Goal: Task Accomplishment & Management: Complete application form

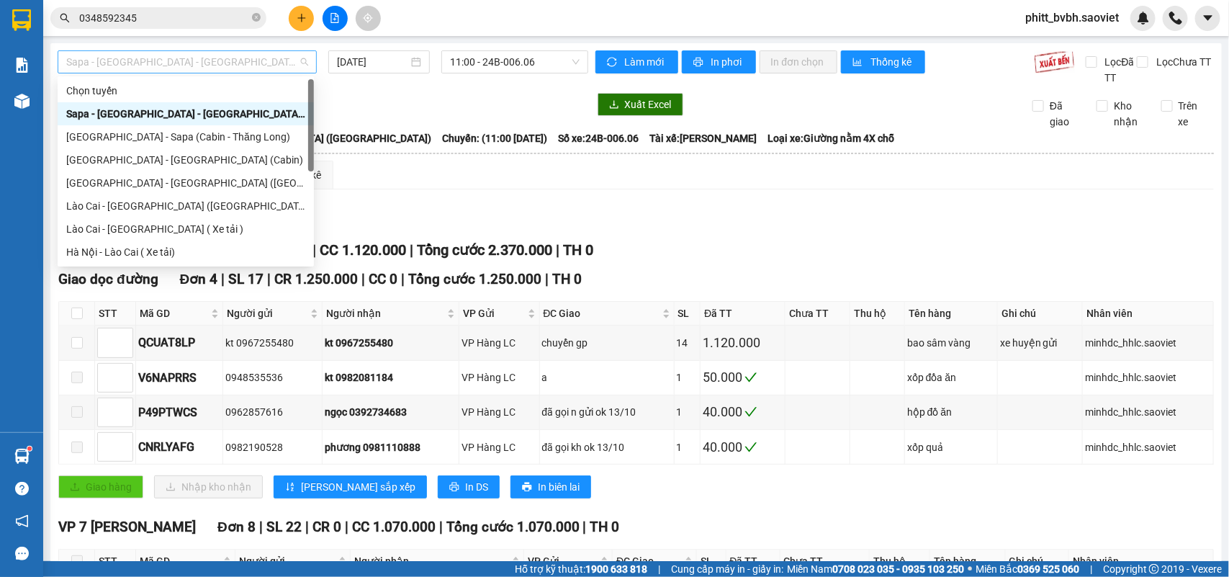
click at [223, 55] on span "Sapa - [GEOGRAPHIC_DATA] - [GEOGRAPHIC_DATA] ([GEOGRAPHIC_DATA])" at bounding box center [187, 62] width 242 height 22
click at [112, 207] on div "Lào Cai - [GEOGRAPHIC_DATA] ([GEOGRAPHIC_DATA])" at bounding box center [185, 206] width 239 height 16
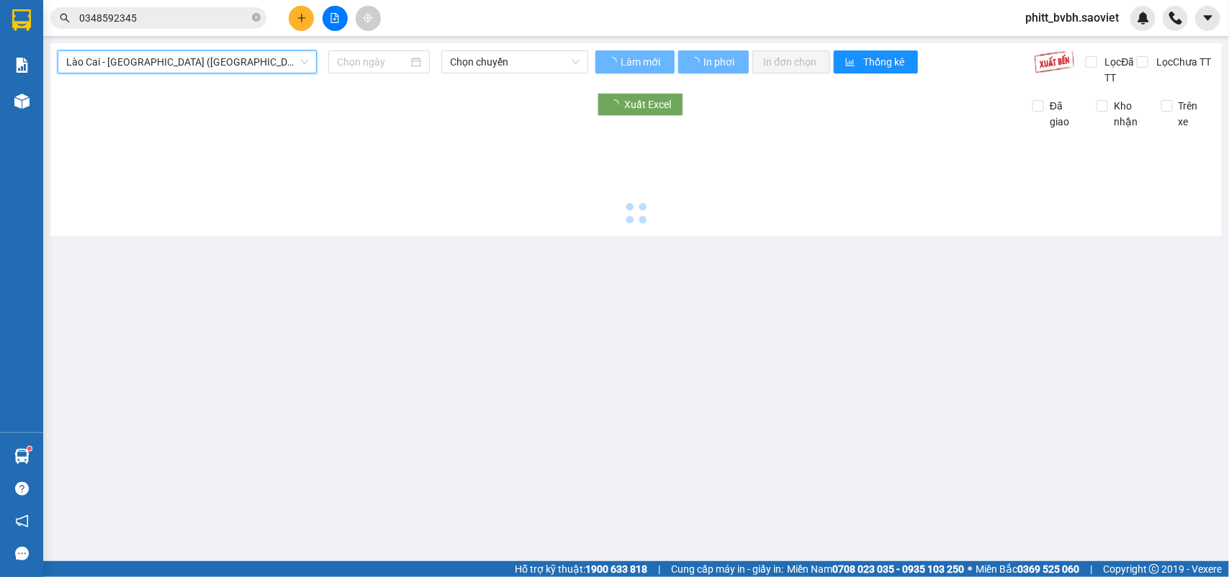
type input "[DATE]"
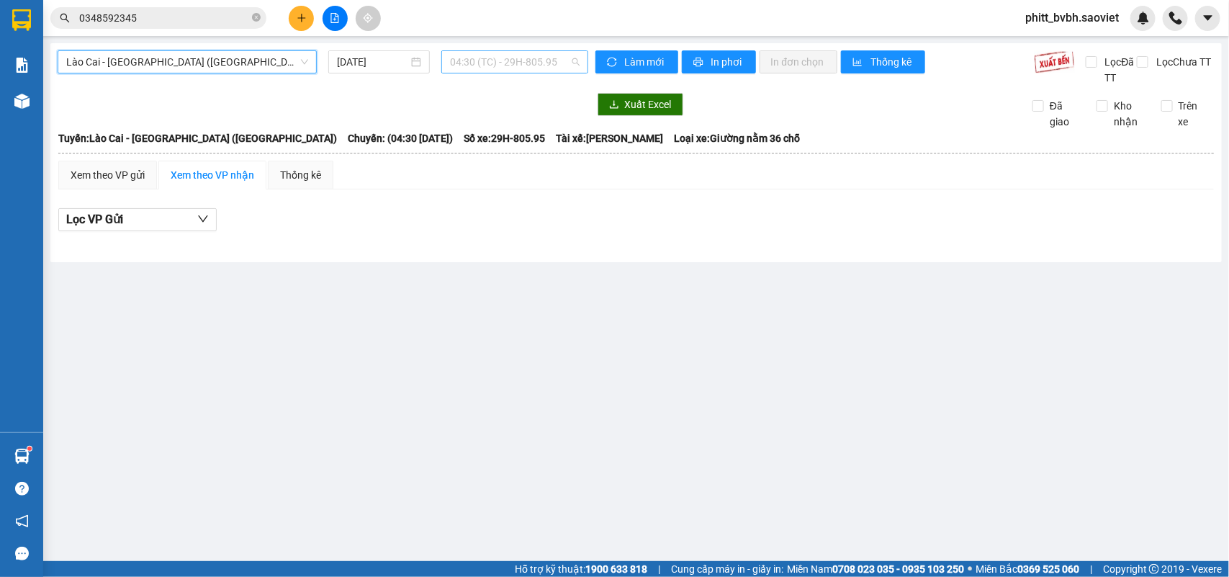
click at [506, 62] on span "04:30 (TC) - 29H-805.95" at bounding box center [514, 62] width 129 height 22
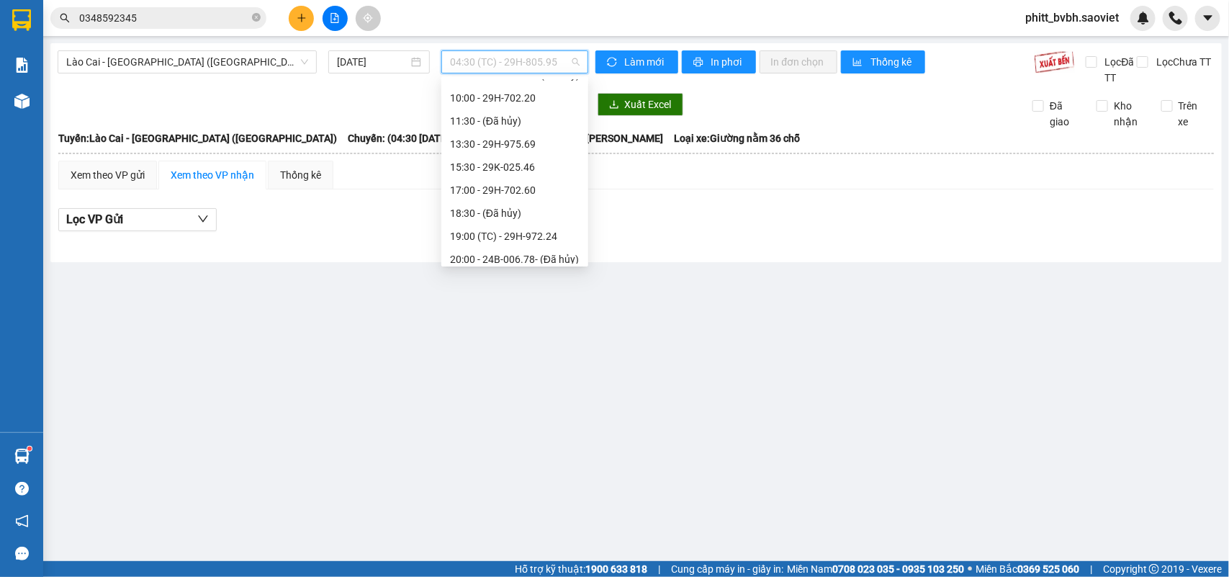
scroll to position [207, 0]
click at [551, 225] on div "19:00 (TC) - 29H-972.24" at bounding box center [515, 230] width 130 height 16
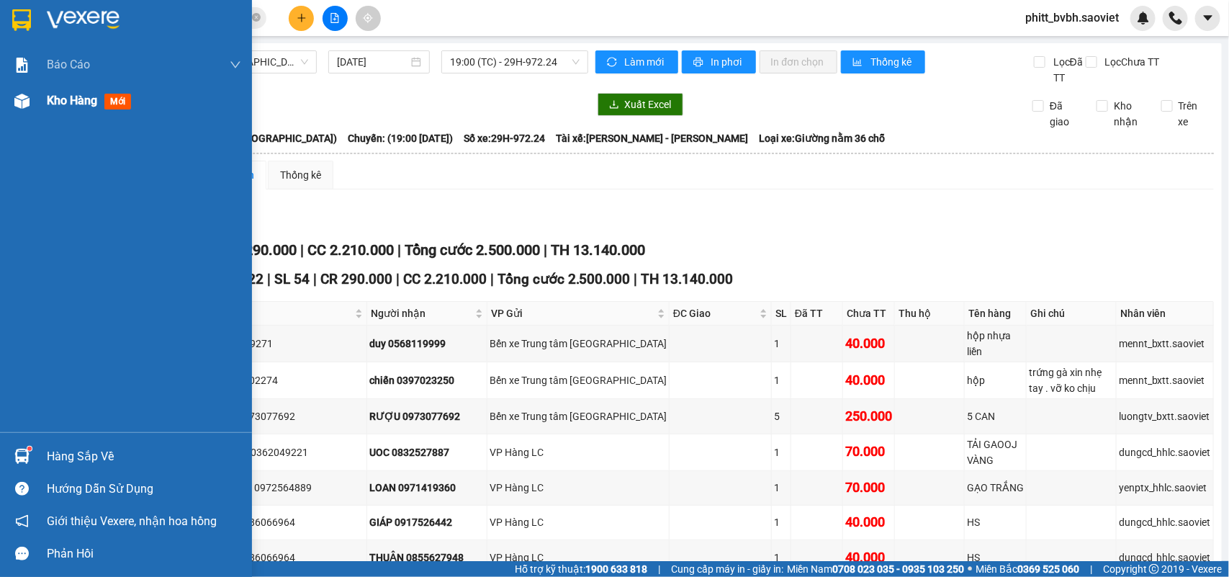
click at [76, 102] on span "Kho hàng" at bounding box center [72, 101] width 50 height 14
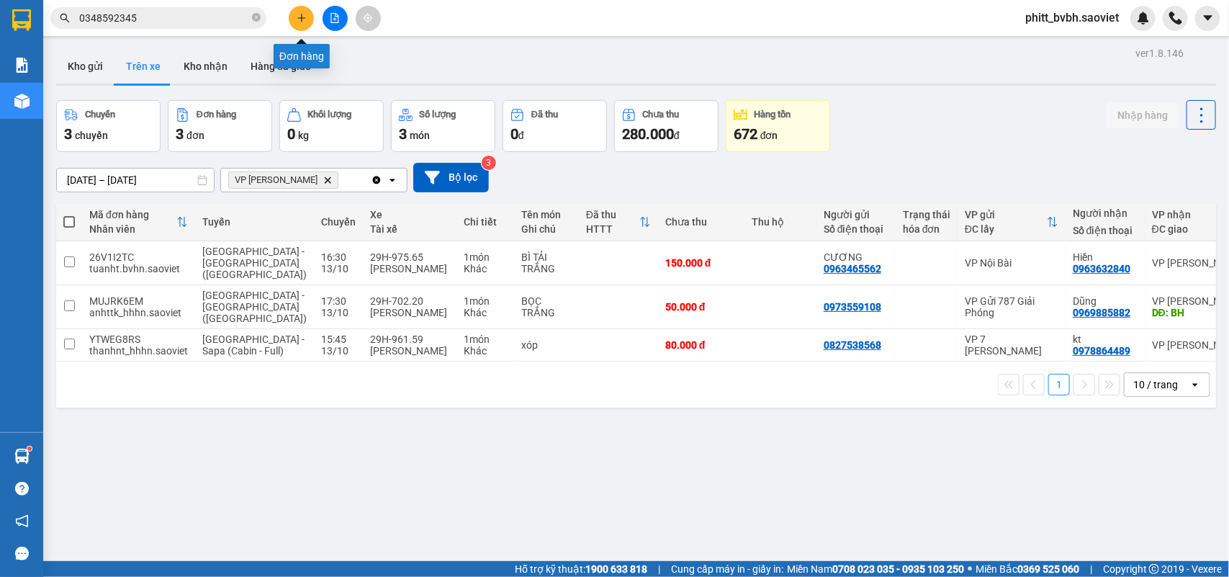
click at [307, 16] on button at bounding box center [301, 18] width 25 height 25
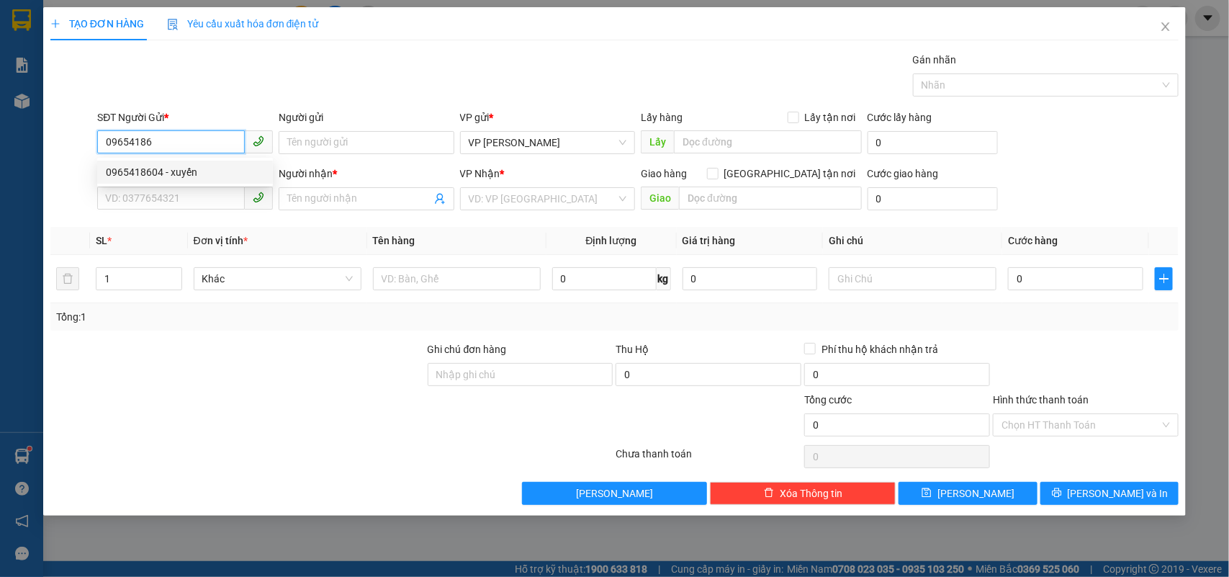
click at [225, 166] on div "0965418604 - xuyến" at bounding box center [185, 172] width 158 height 16
type input "0965418604"
type input "xuyến"
type input "0915474416"
type input "0971097363Chú hải"
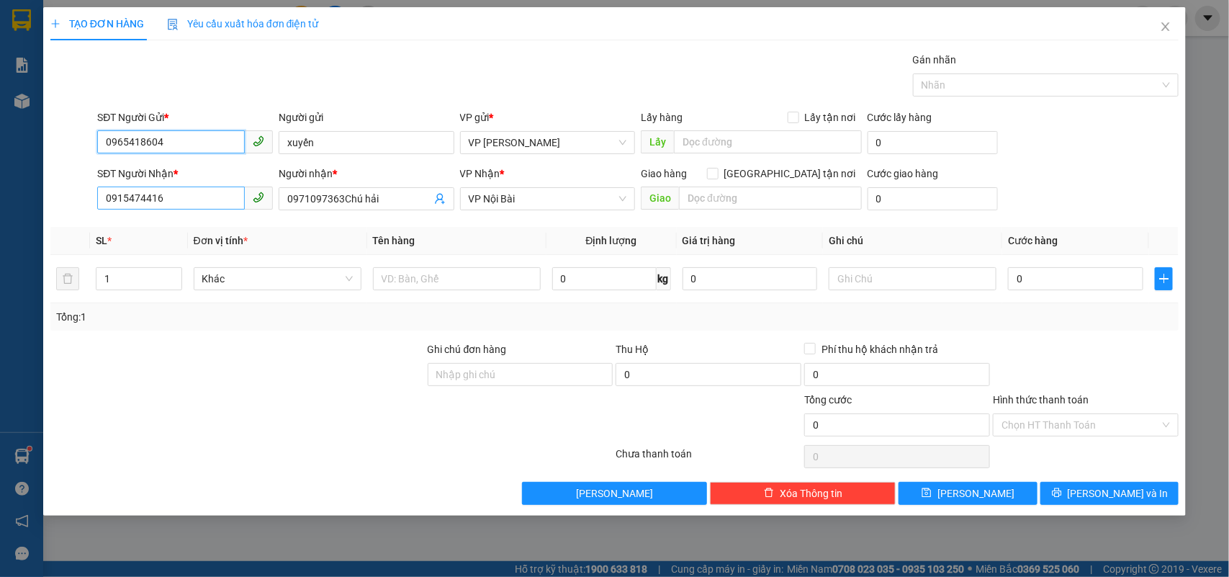
type input "0965418604"
click at [184, 194] on input "0915474416" at bounding box center [171, 197] width 148 height 23
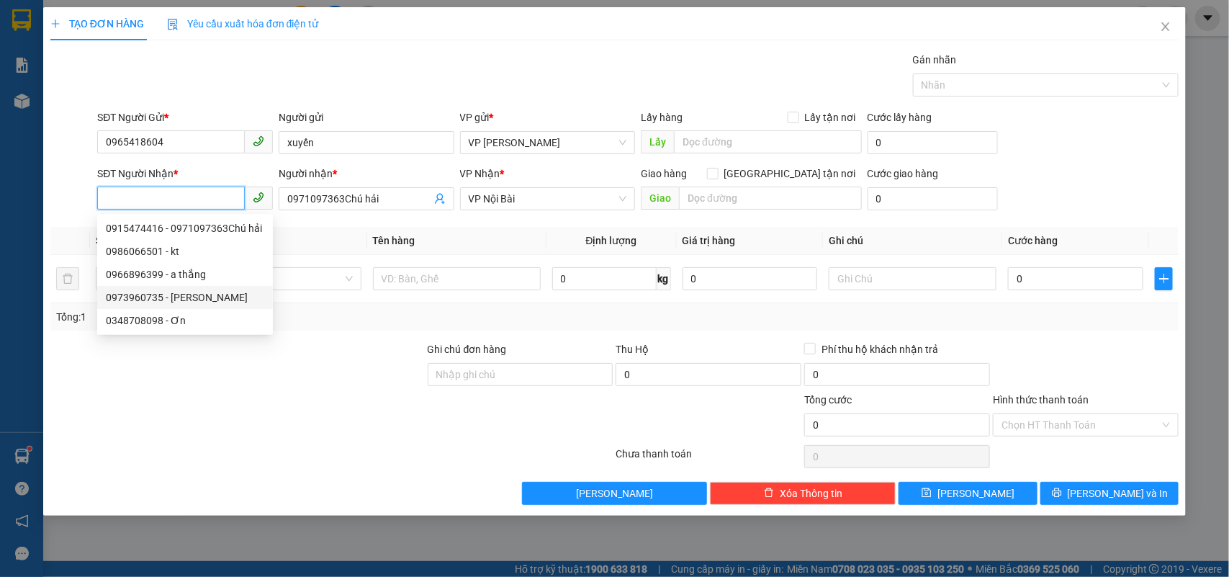
click at [182, 294] on div "0973960735 - [PERSON_NAME]" at bounding box center [185, 297] width 158 height 16
type input "0973960735"
type input "Châu"
type input "đã gọi khách ok 26/9"
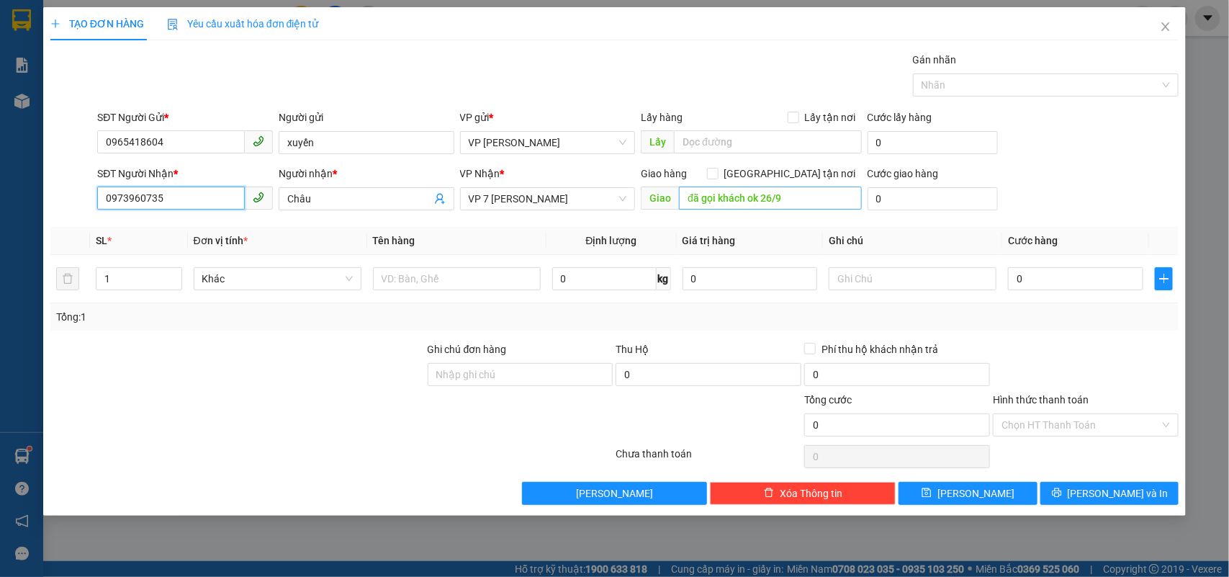
type input "0973960735"
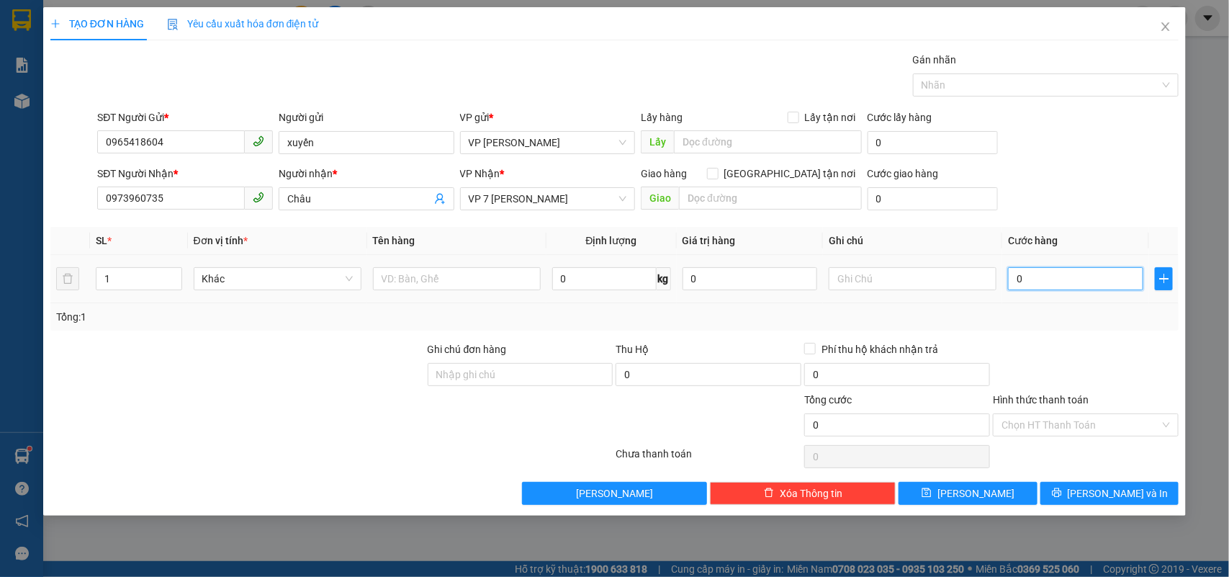
click at [1035, 282] on input "0" at bounding box center [1075, 278] width 135 height 23
type input "6"
type input "60"
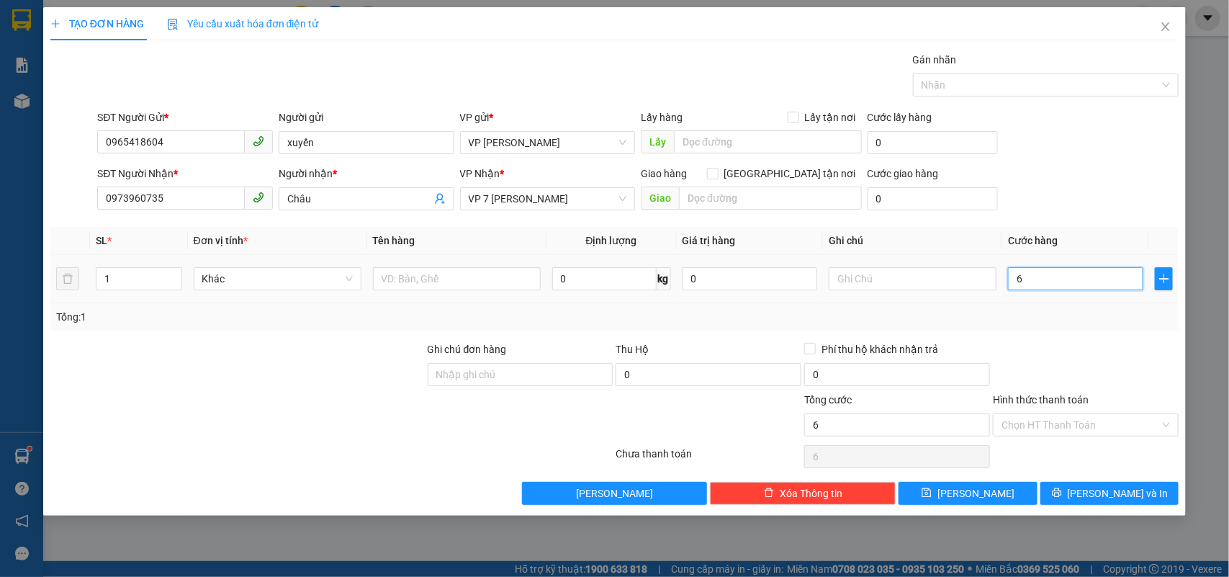
type input "60"
type input "600"
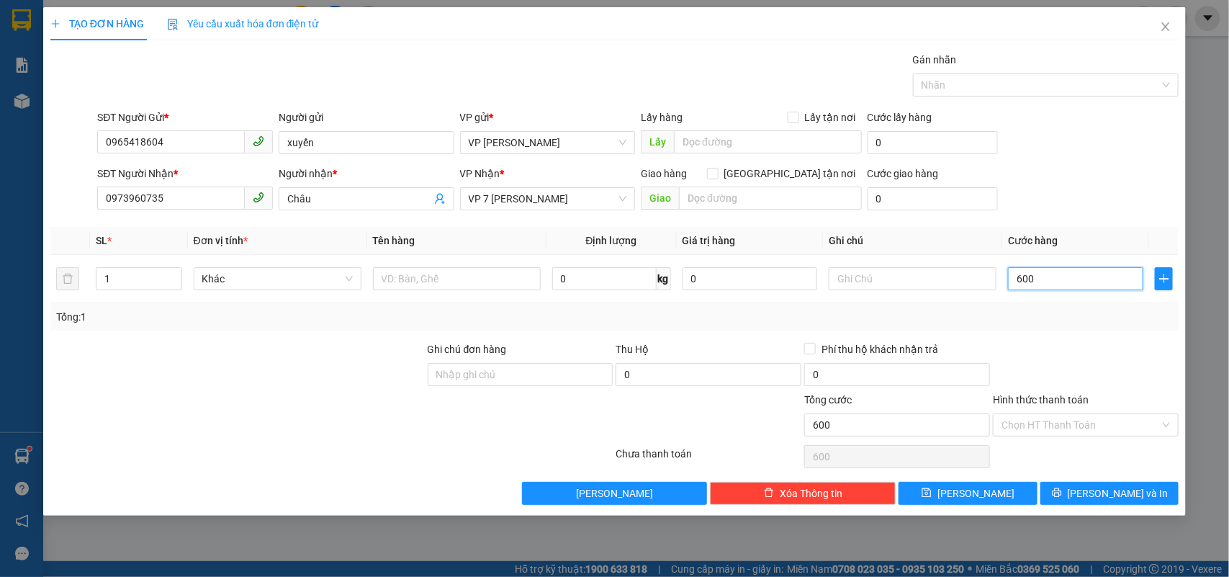
type input "6.000"
type input "60.000"
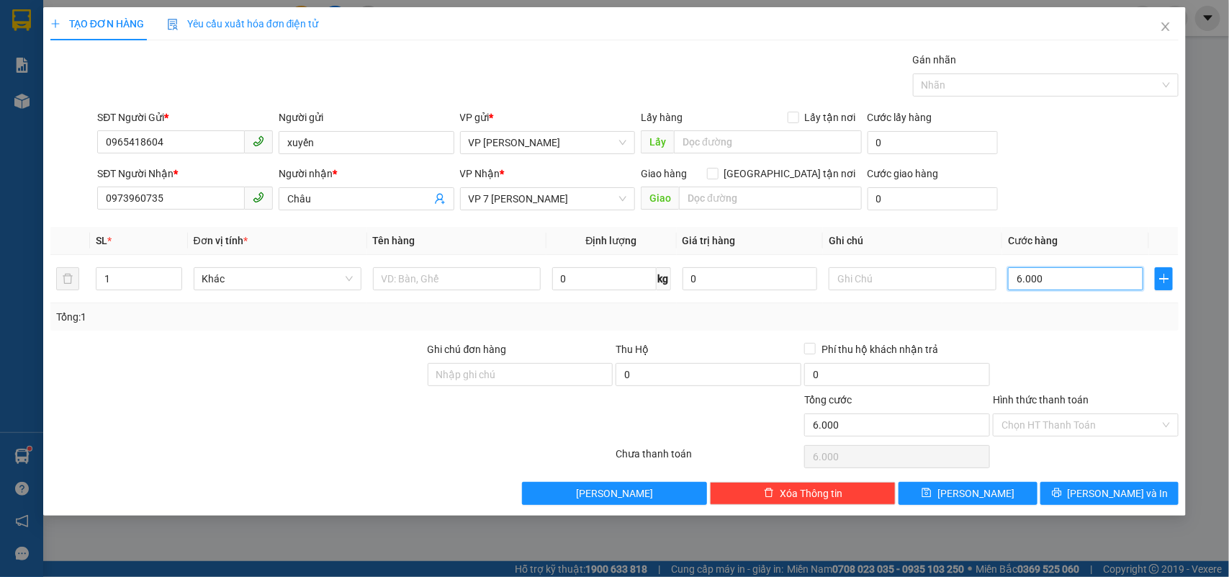
type input "60.000"
click at [456, 277] on input "text" at bounding box center [457, 278] width 168 height 23
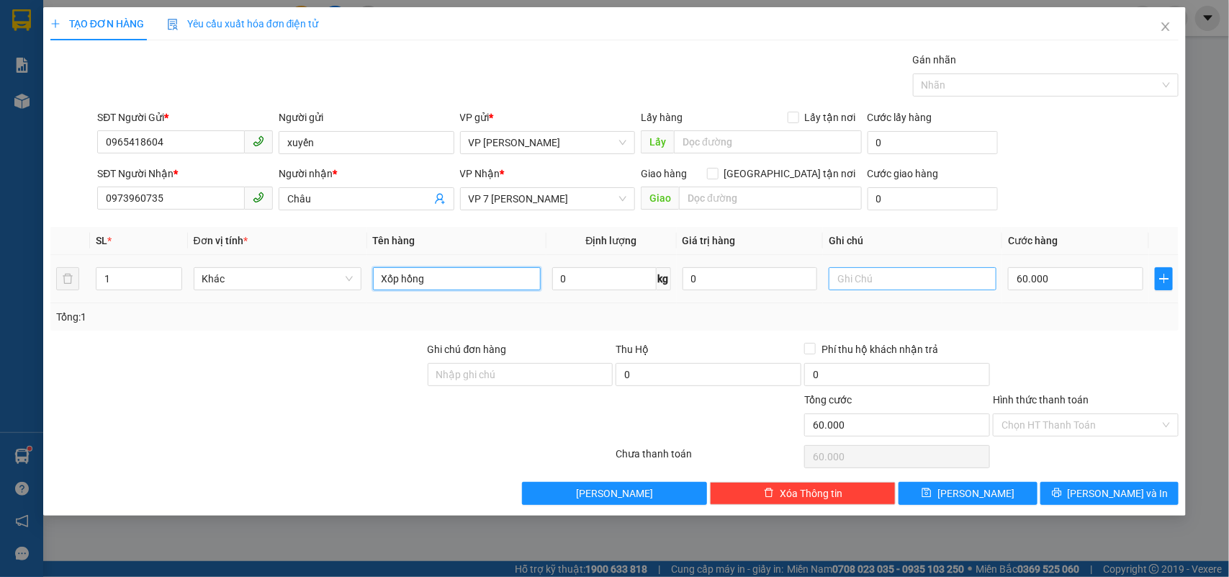
type input "Xốp hồng"
click at [904, 282] on input "text" at bounding box center [913, 278] width 168 height 23
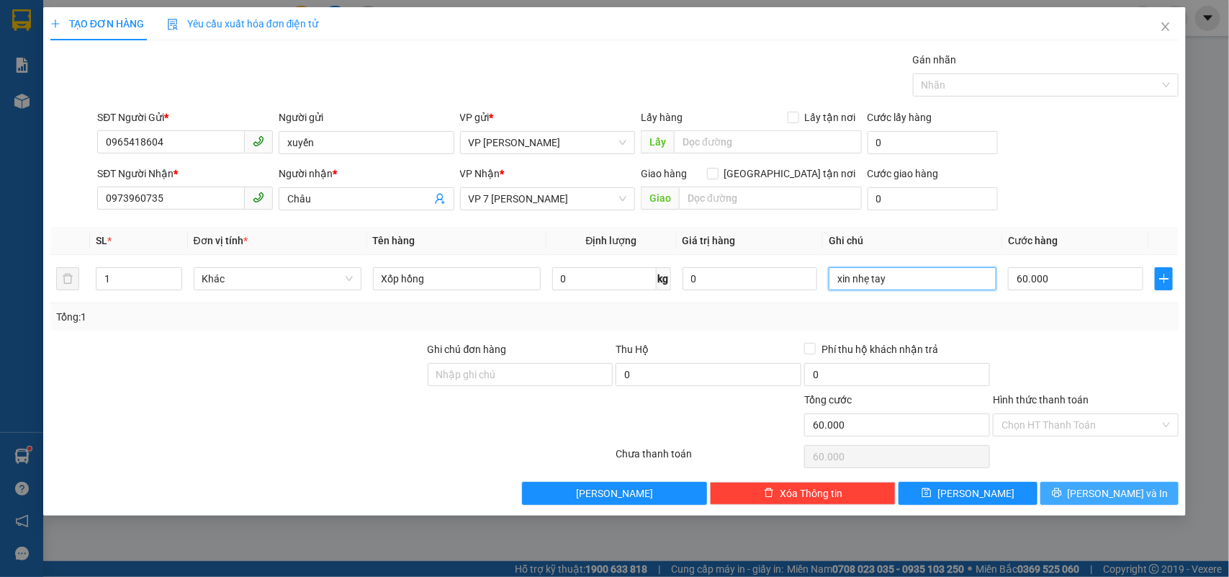
type input "xin nhẹ tay"
click at [1099, 493] on span "[PERSON_NAME] và In" at bounding box center [1118, 493] width 101 height 16
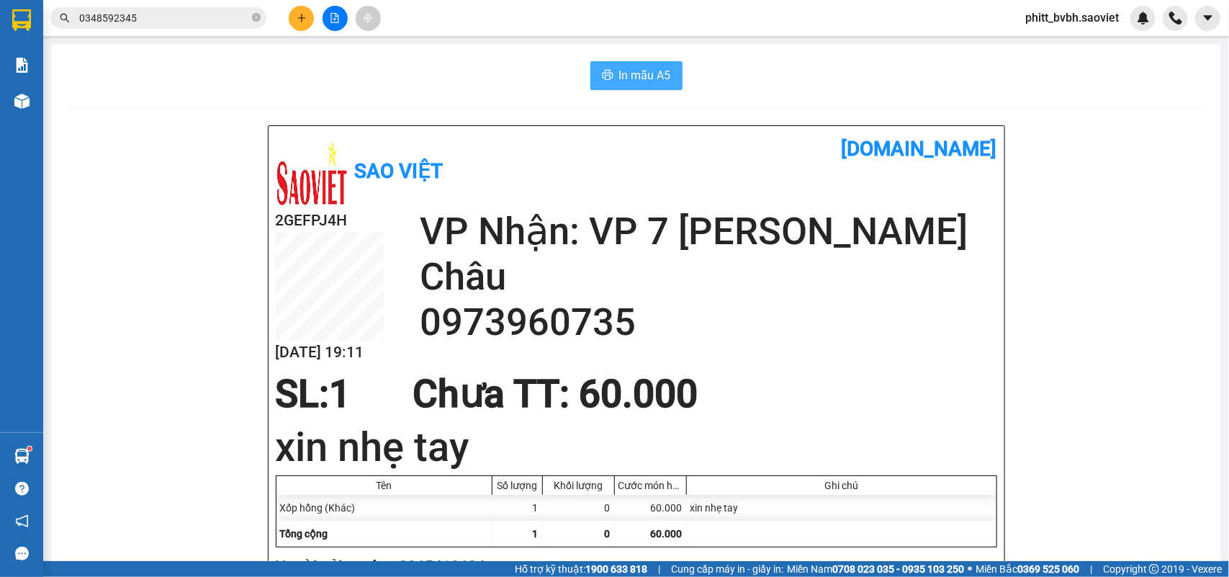
drag, startPoint x: 621, startPoint y: 70, endPoint x: 649, endPoint y: 76, distance: 28.0
click at [624, 70] on span "In mẫu A5" at bounding box center [645, 75] width 52 height 18
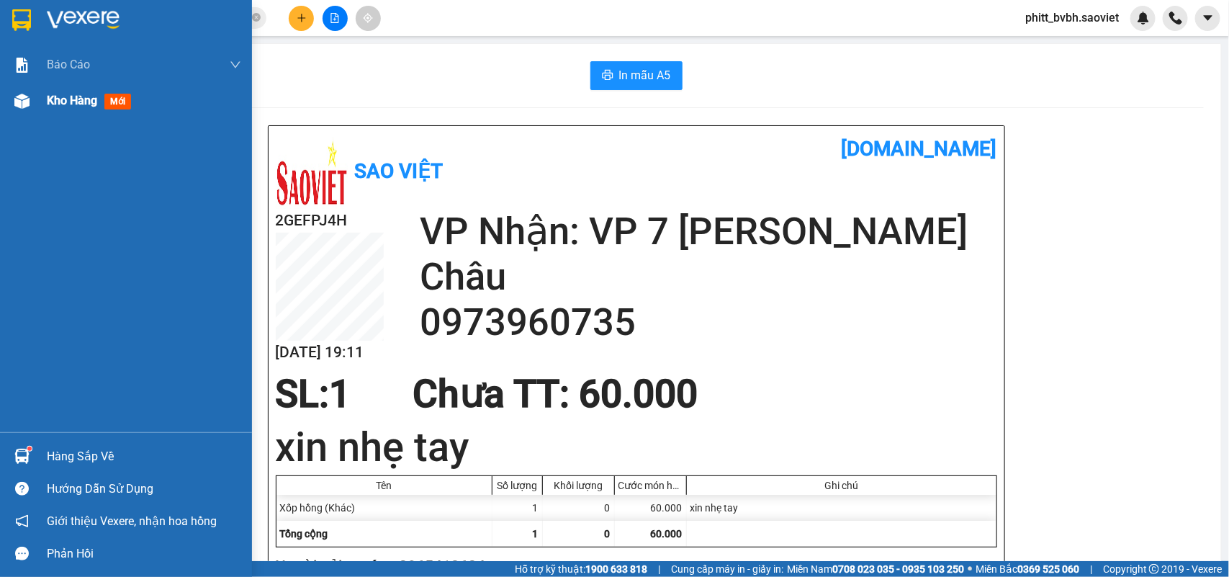
click at [74, 98] on span "Kho hàng" at bounding box center [72, 101] width 50 height 14
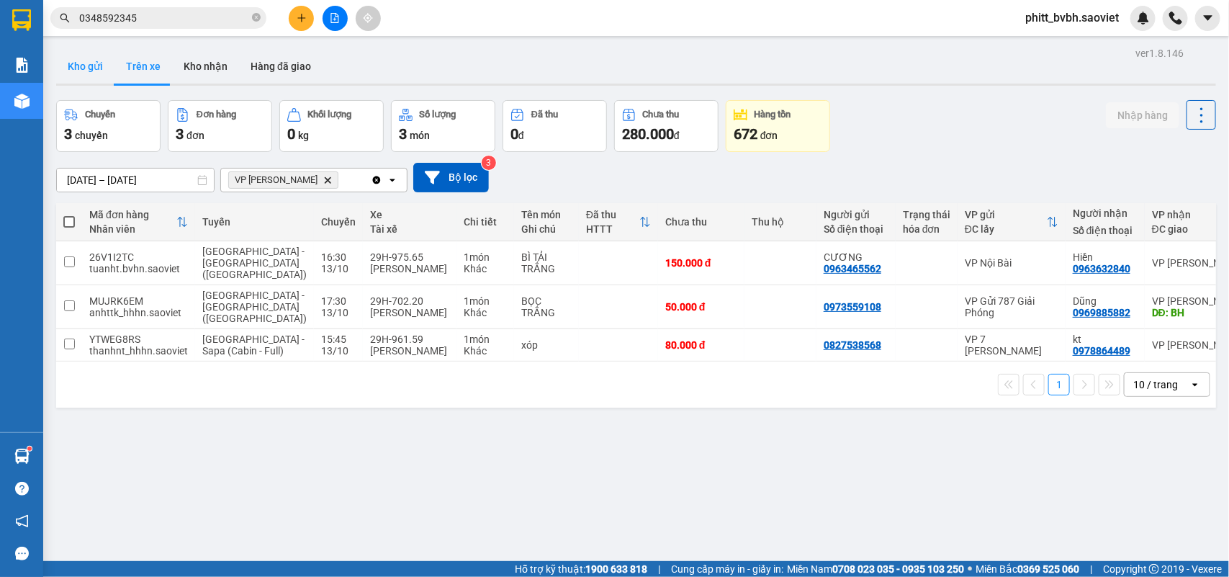
click at [71, 69] on button "Kho gửi" at bounding box center [85, 66] width 58 height 35
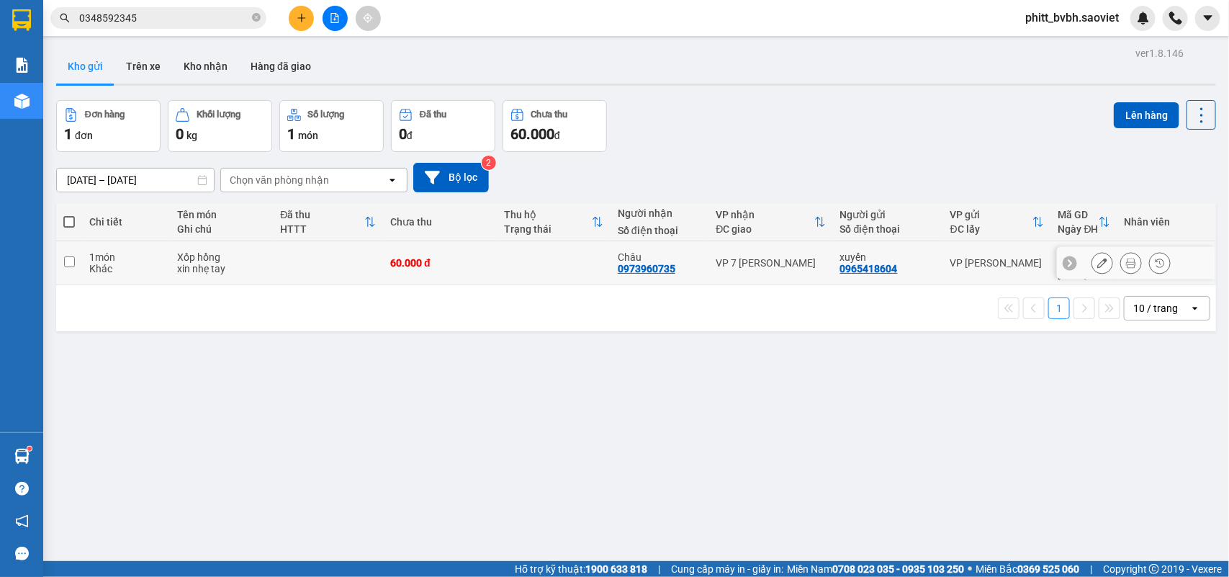
click at [278, 263] on td at bounding box center [328, 263] width 110 height 44
checkbox input "true"
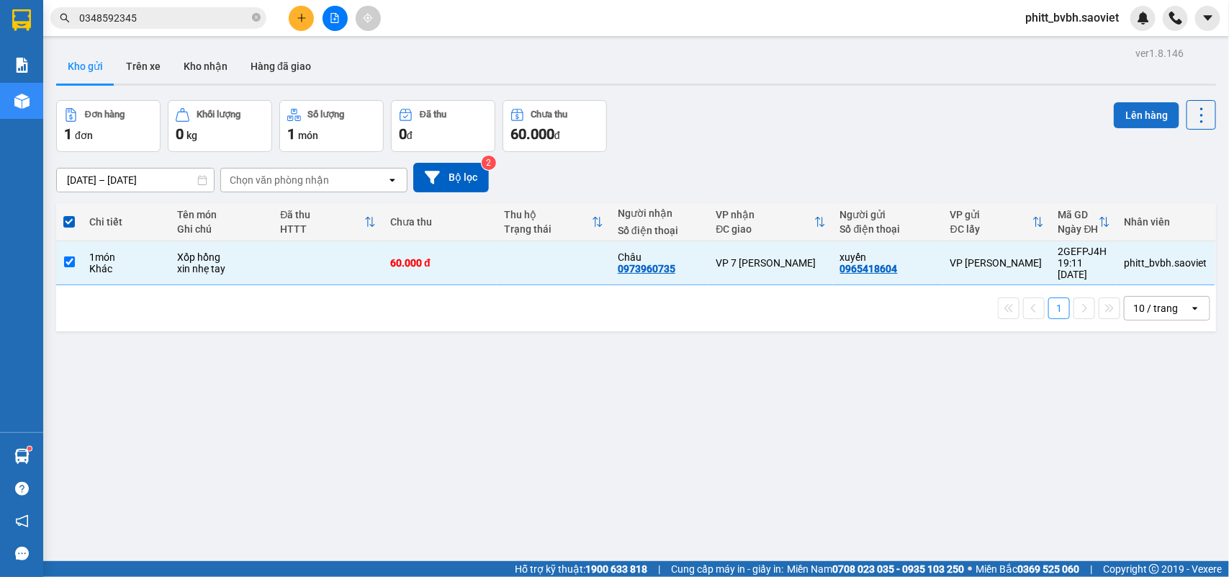
click at [1114, 112] on button "Lên hàng" at bounding box center [1147, 115] width 66 height 26
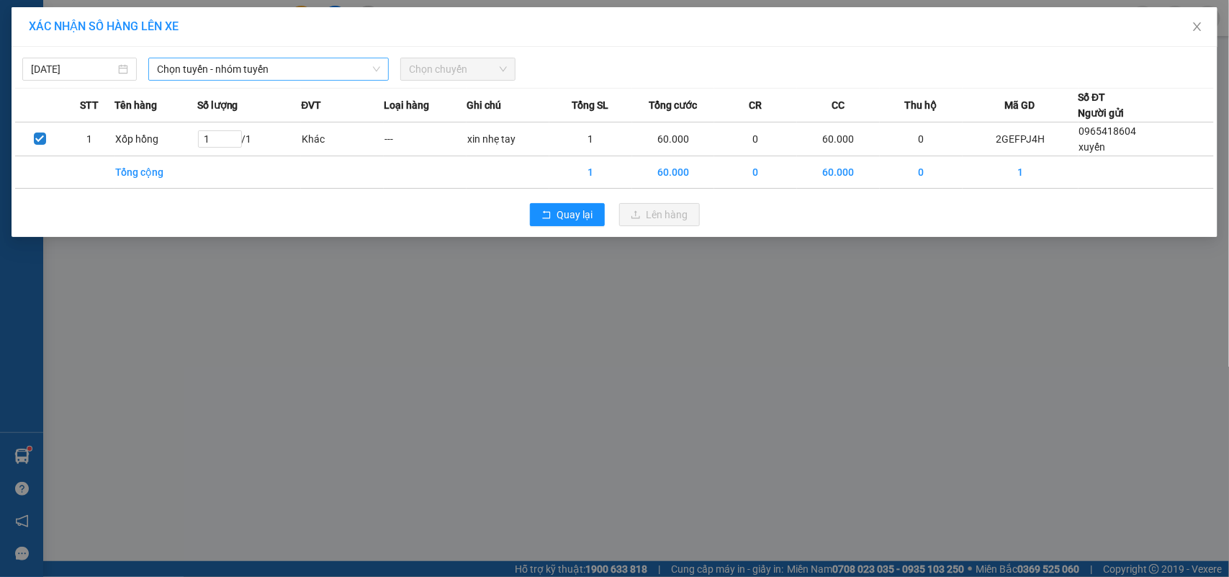
click at [222, 59] on span "Chọn tuyến - nhóm tuyến" at bounding box center [268, 69] width 223 height 22
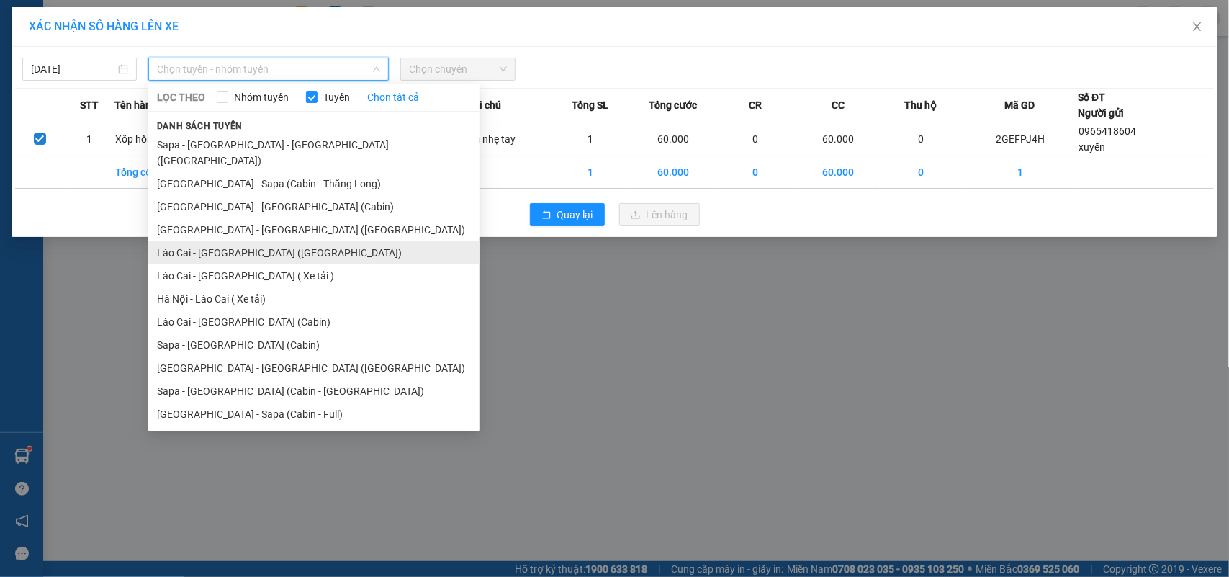
click at [243, 241] on li "Lào Cai - [GEOGRAPHIC_DATA] ([GEOGRAPHIC_DATA])" at bounding box center [313, 252] width 331 height 23
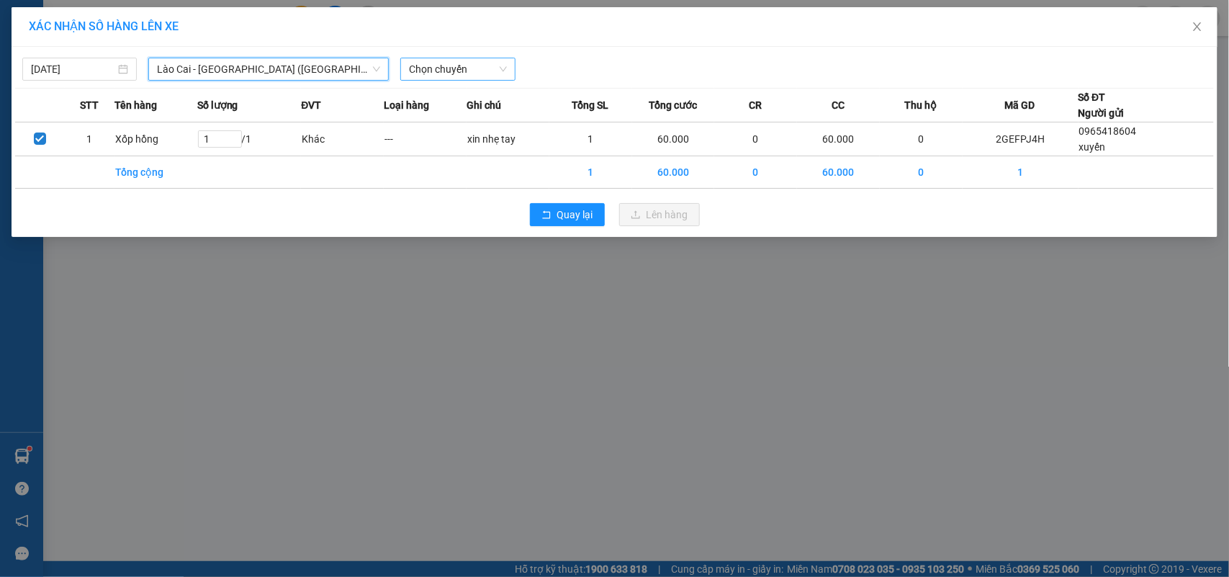
click at [462, 63] on span "Chọn chuyến" at bounding box center [457, 69] width 97 height 22
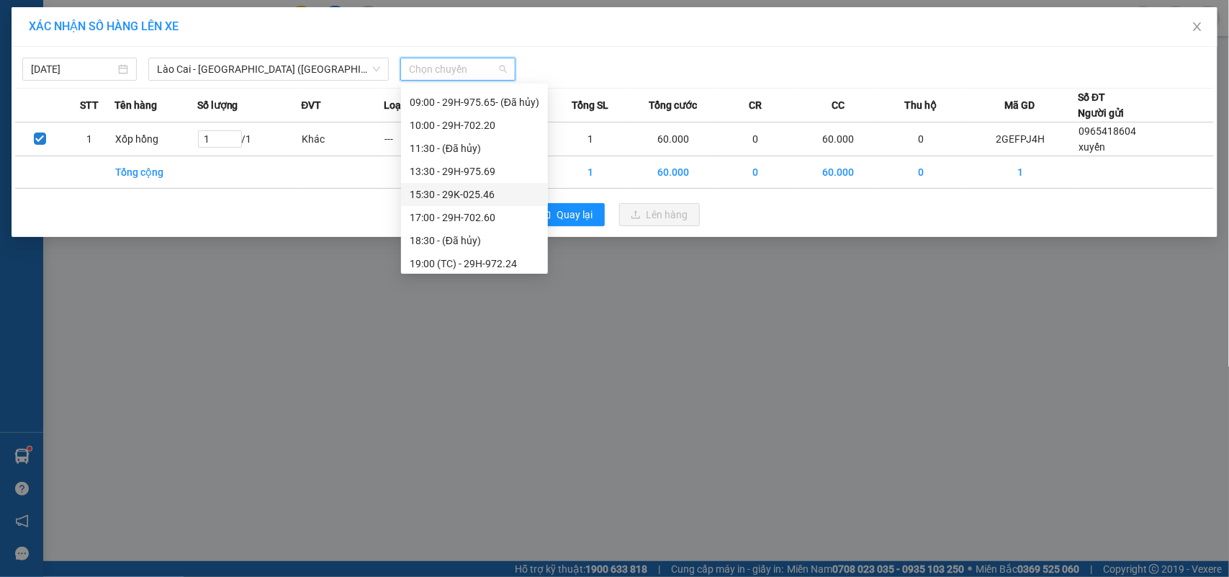
scroll to position [207, 0]
click at [477, 238] on div "19:00 (TC) - 29H-972.24" at bounding box center [475, 237] width 130 height 16
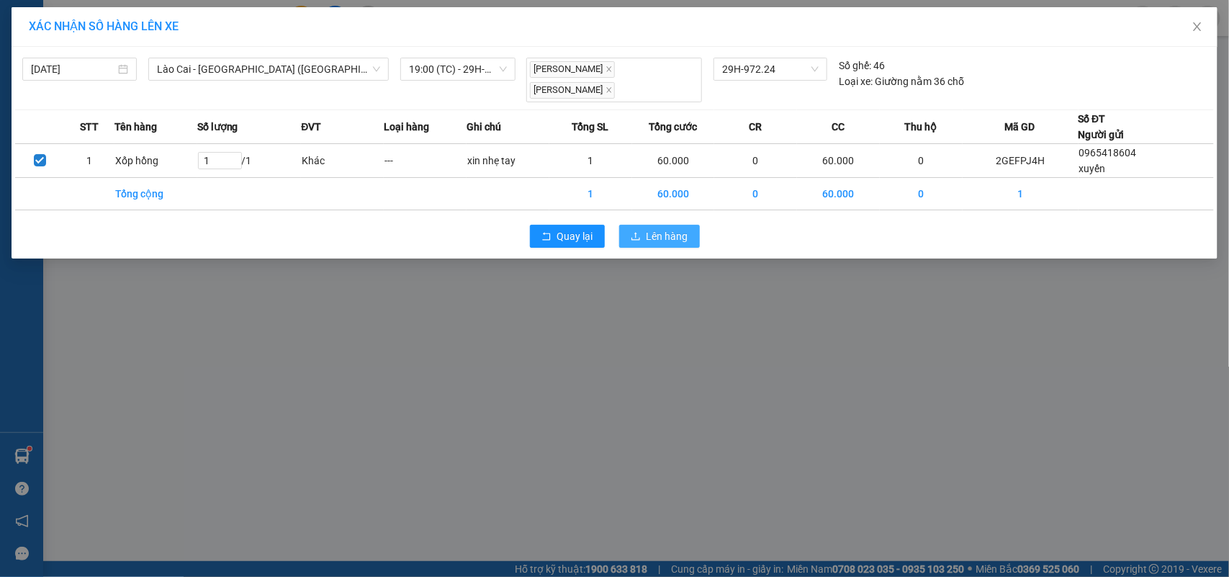
click at [655, 229] on span "Lên hàng" at bounding box center [668, 236] width 42 height 16
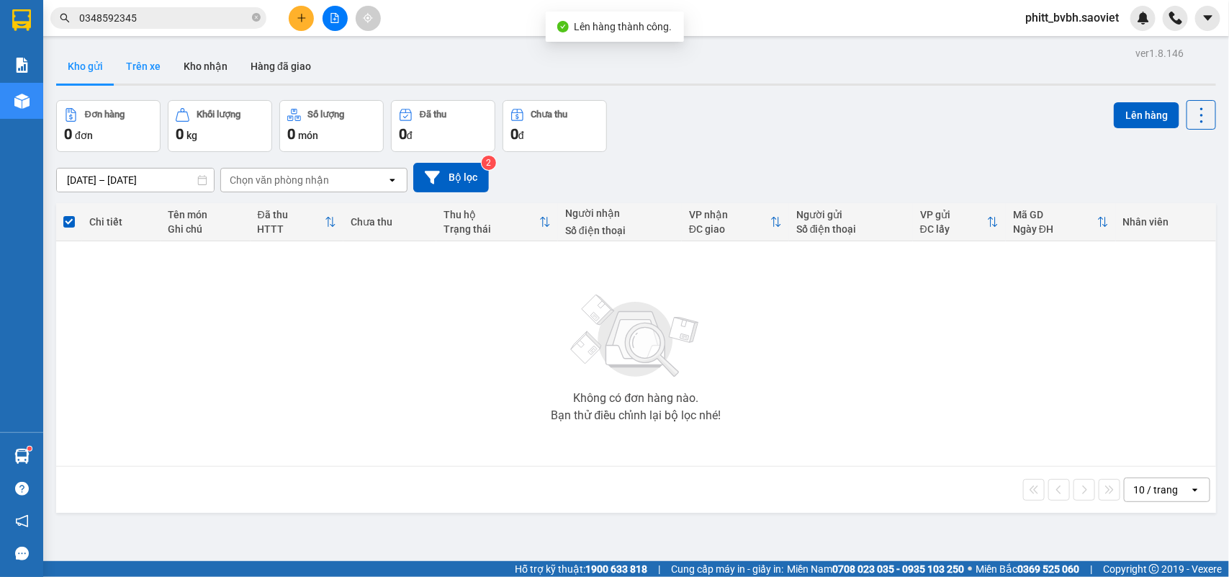
click at [157, 63] on button "Trên xe" at bounding box center [143, 66] width 58 height 35
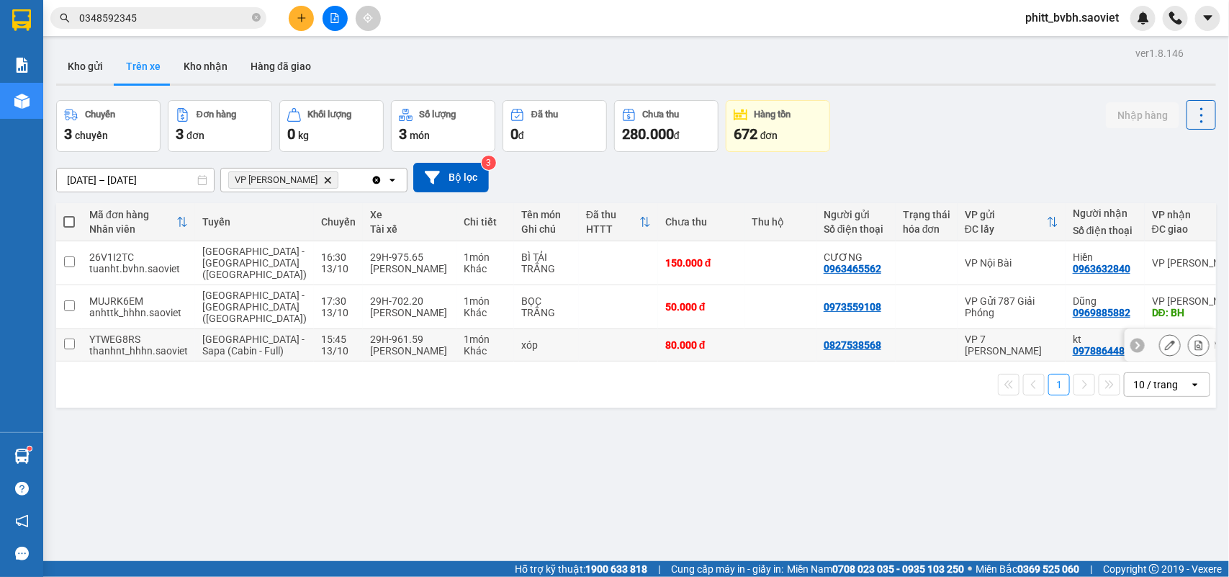
click at [514, 350] on td "xóp" at bounding box center [546, 345] width 65 height 32
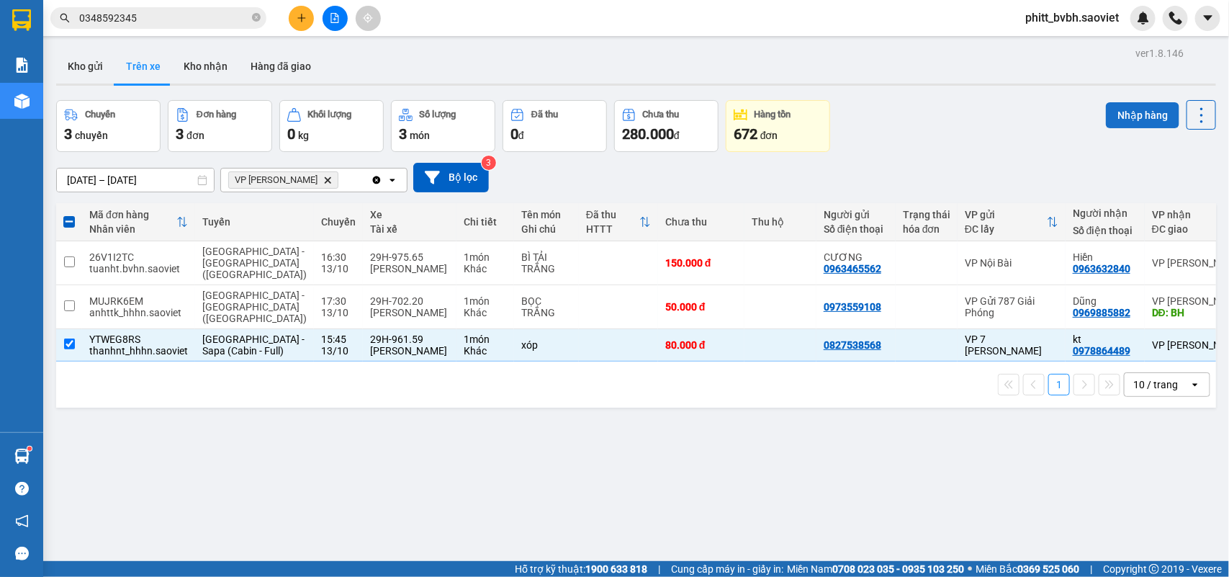
click at [1114, 117] on button "Nhập hàng" at bounding box center [1142, 115] width 73 height 26
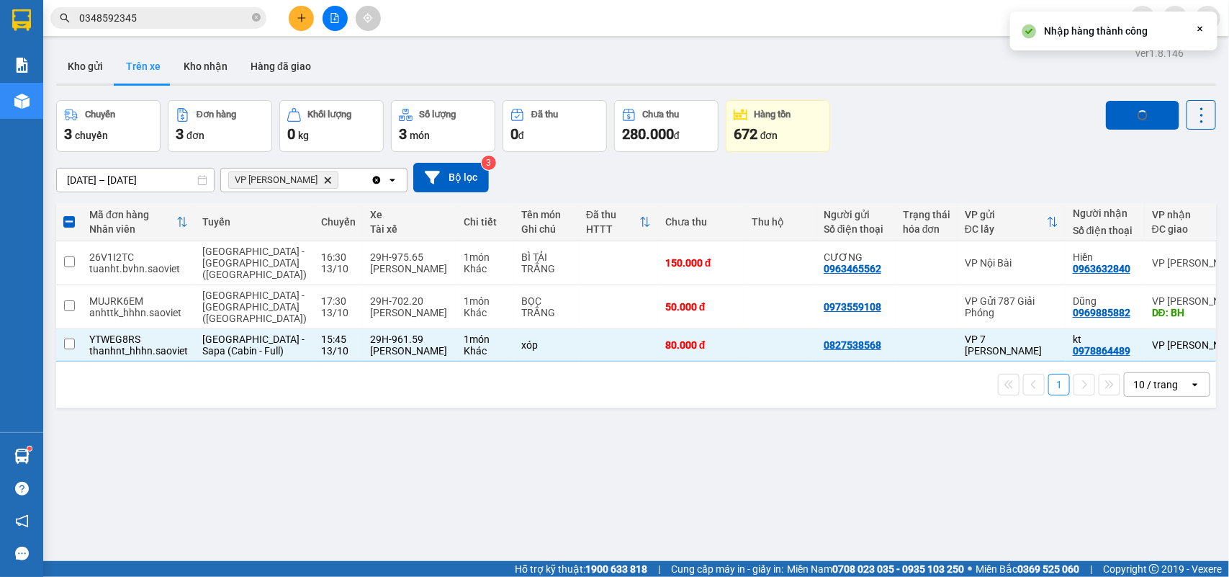
checkbox input "false"
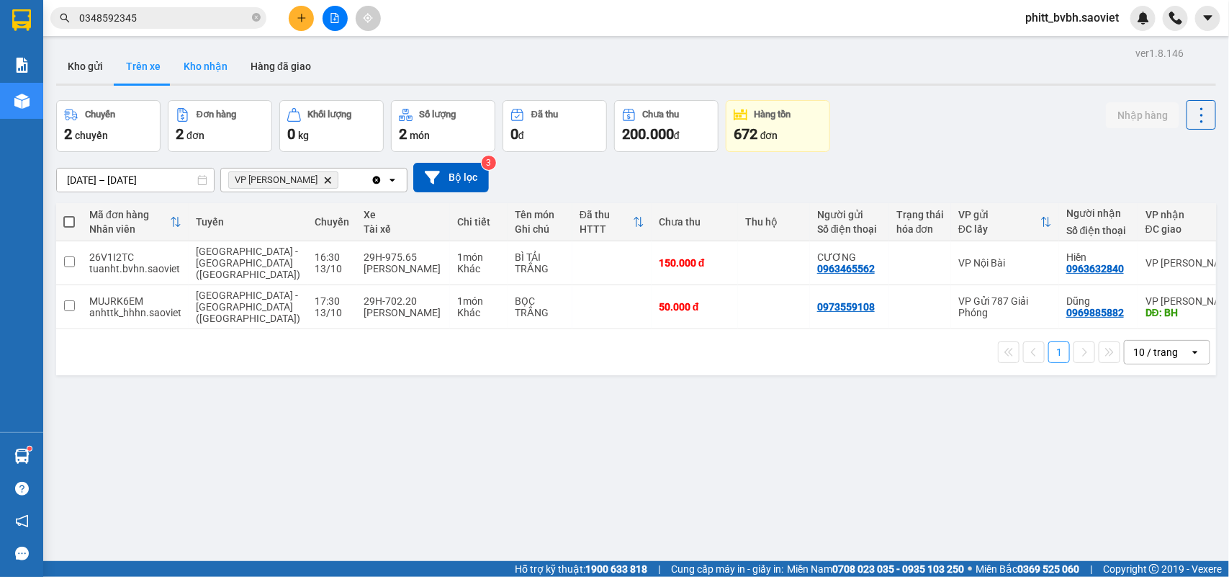
click at [207, 66] on button "Kho nhận" at bounding box center [205, 66] width 67 height 35
type input "[DATE] – [DATE]"
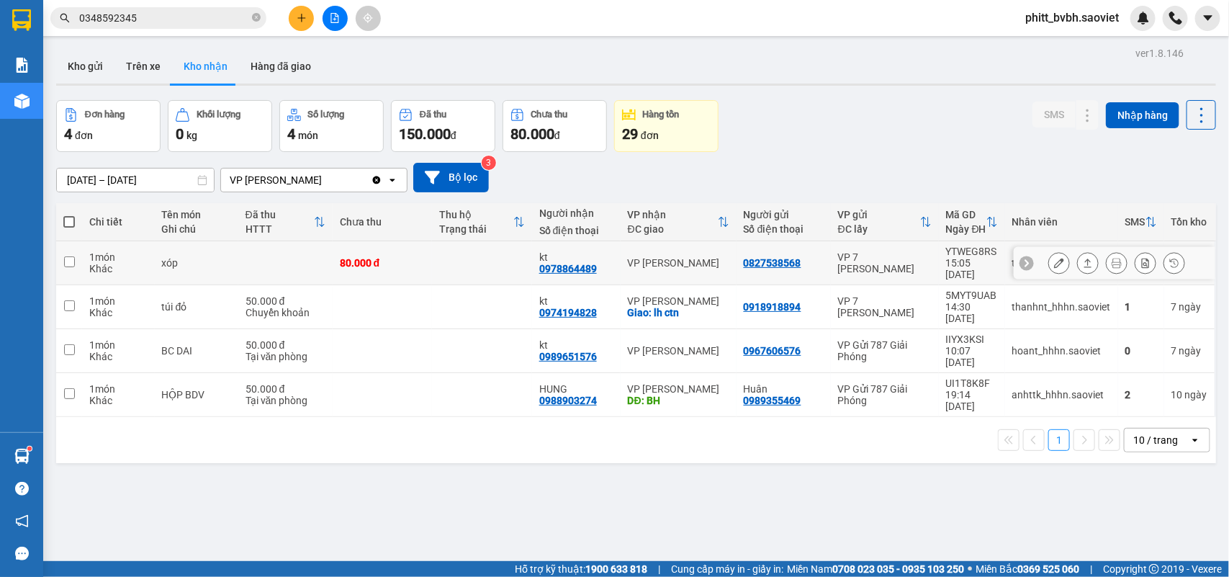
click at [333, 253] on td "80.000 đ" at bounding box center [383, 263] width 100 height 44
checkbox input "true"
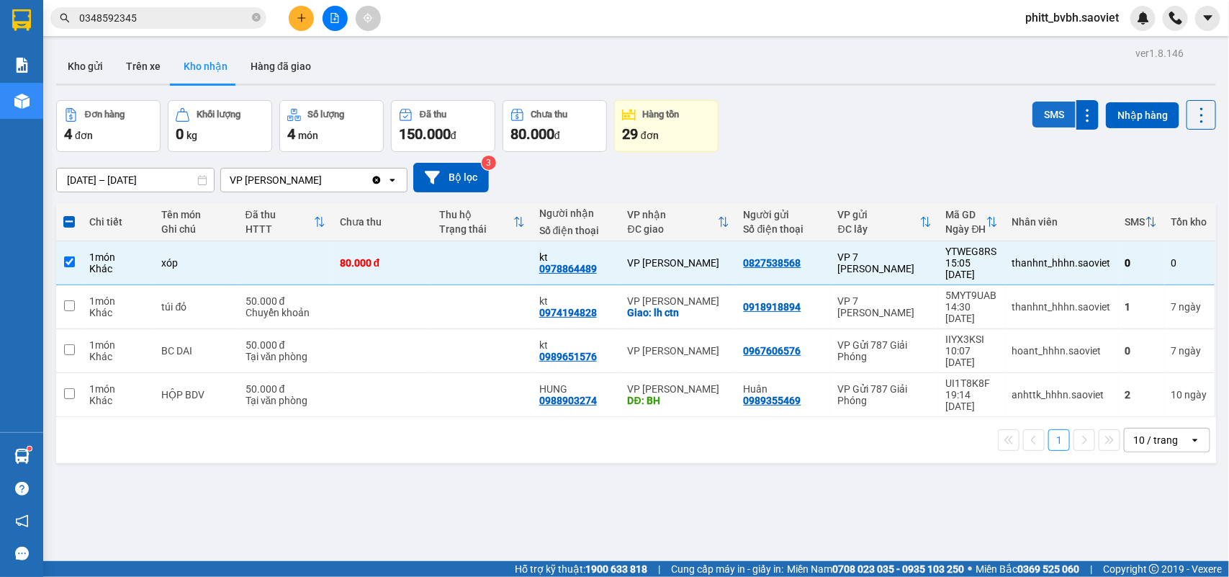
click at [1035, 121] on button "SMS" at bounding box center [1054, 115] width 43 height 26
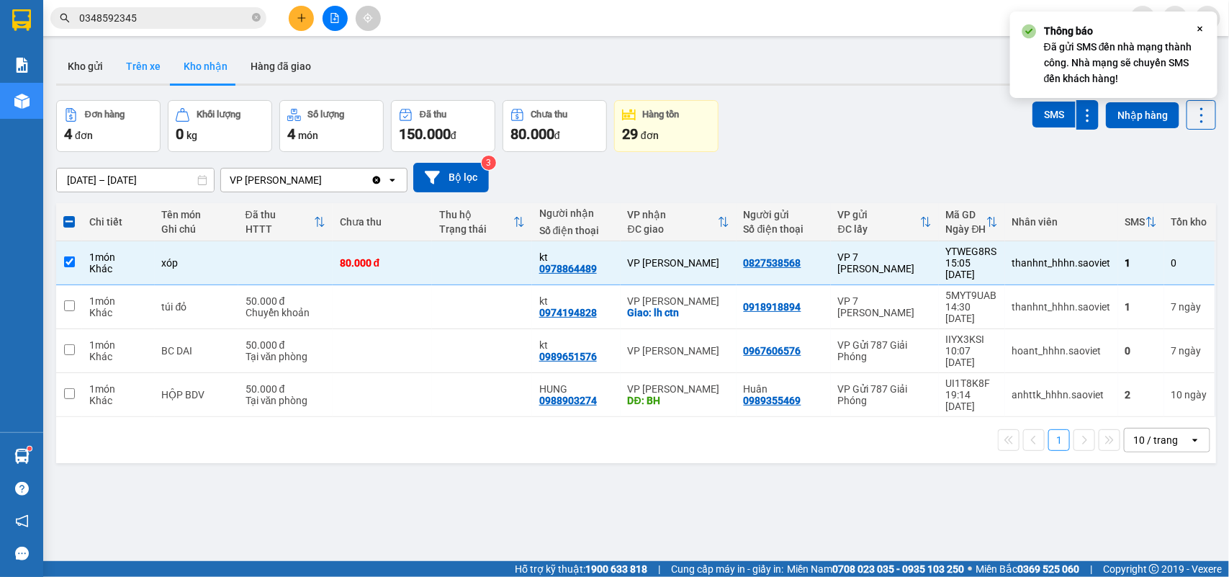
click at [145, 69] on button "Trên xe" at bounding box center [143, 66] width 58 height 35
type input "[DATE] – [DATE]"
